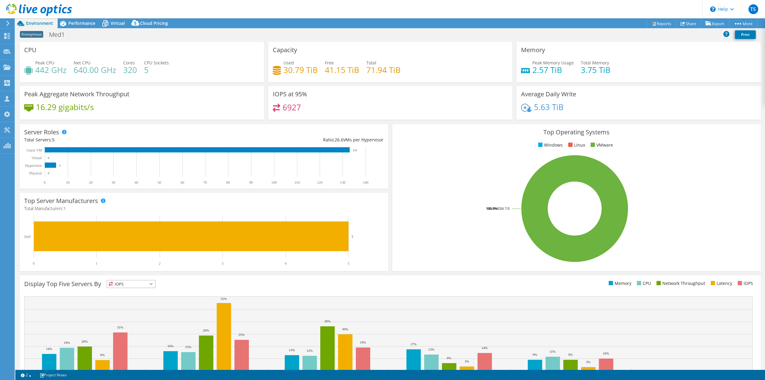
select select "USD"
click at [6, 67] on use at bounding box center [6, 66] width 7 height 5
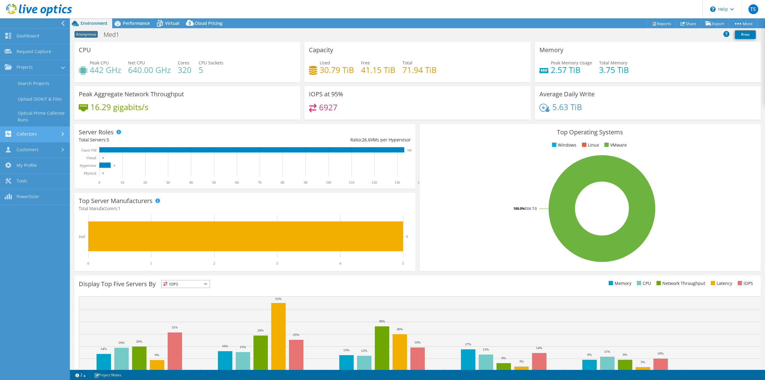
click at [19, 138] on link "Collectors" at bounding box center [35, 135] width 70 height 16
click at [24, 117] on link "Dossier" at bounding box center [35, 115] width 70 height 16
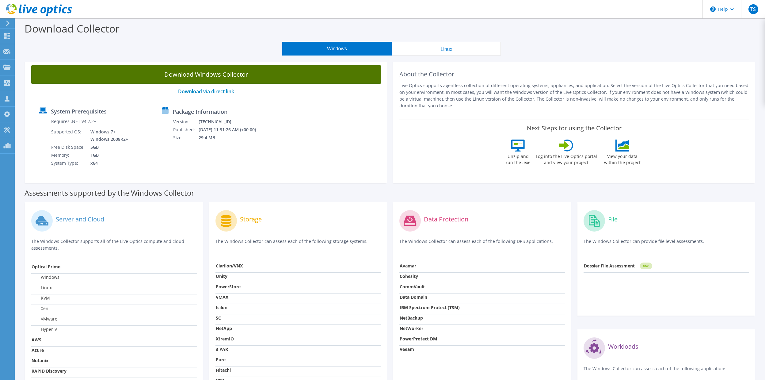
click at [207, 81] on link "Download Windows Collector" at bounding box center [206, 74] width 350 height 18
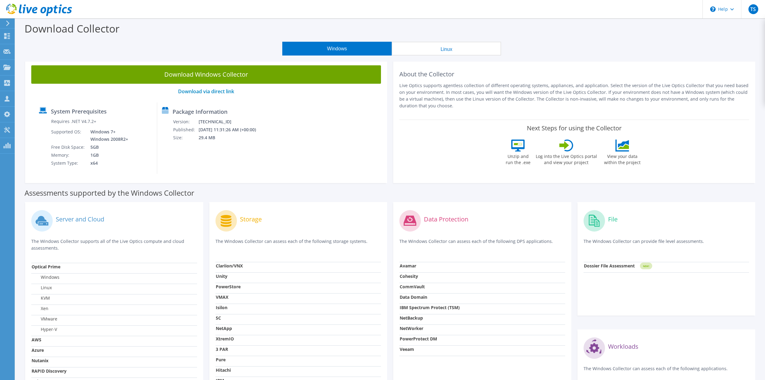
click at [430, 45] on button "Linux" at bounding box center [445, 49] width 109 height 14
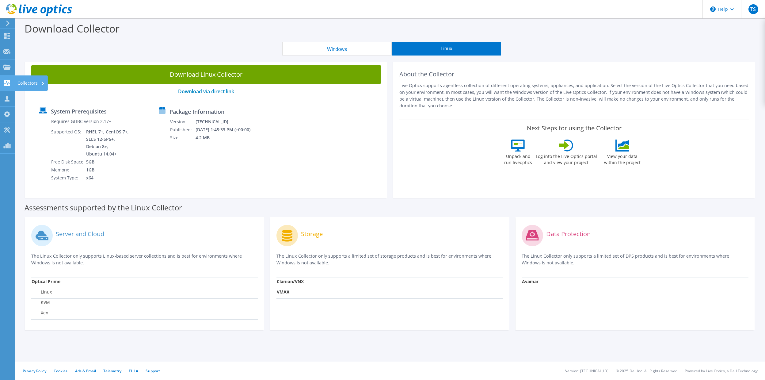
click at [6, 84] on use at bounding box center [7, 83] width 6 height 6
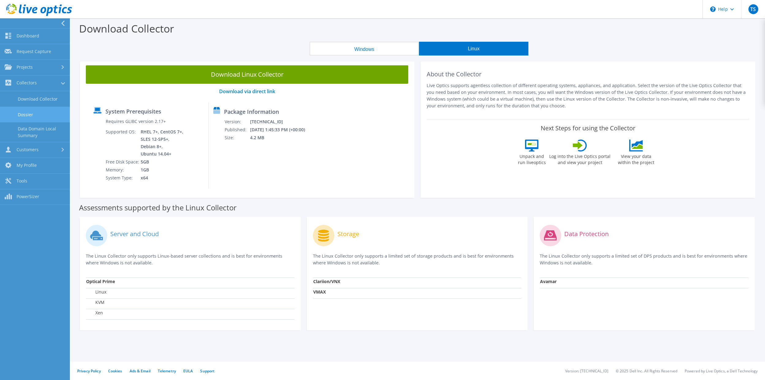
click at [22, 109] on link "Dossier" at bounding box center [35, 115] width 70 height 16
